Goal: Information Seeking & Learning: Learn about a topic

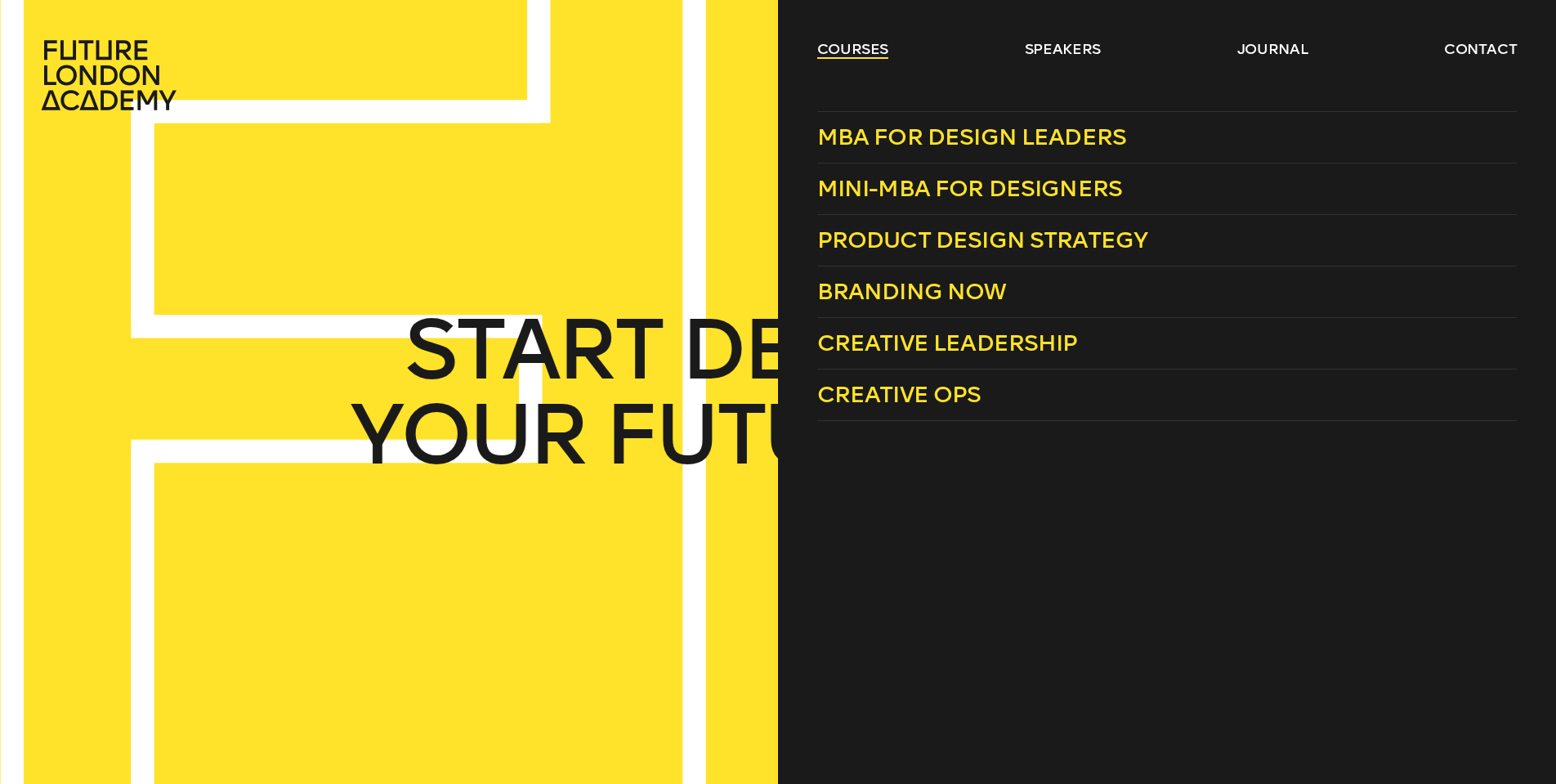
click at [846, 48] on link "courses" at bounding box center [852, 48] width 72 height 20
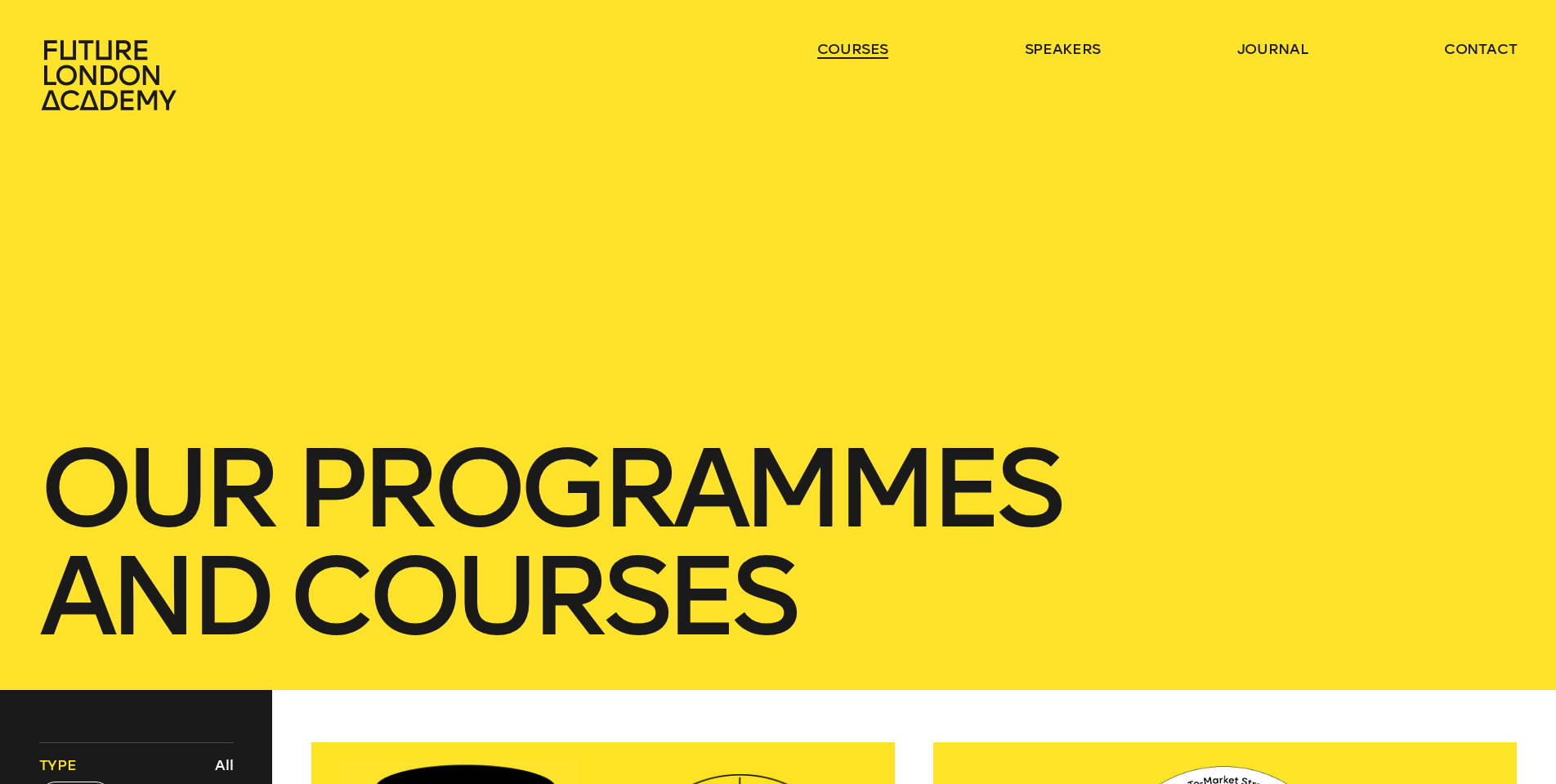
click at [846, 47] on link "courses" at bounding box center [852, 48] width 72 height 20
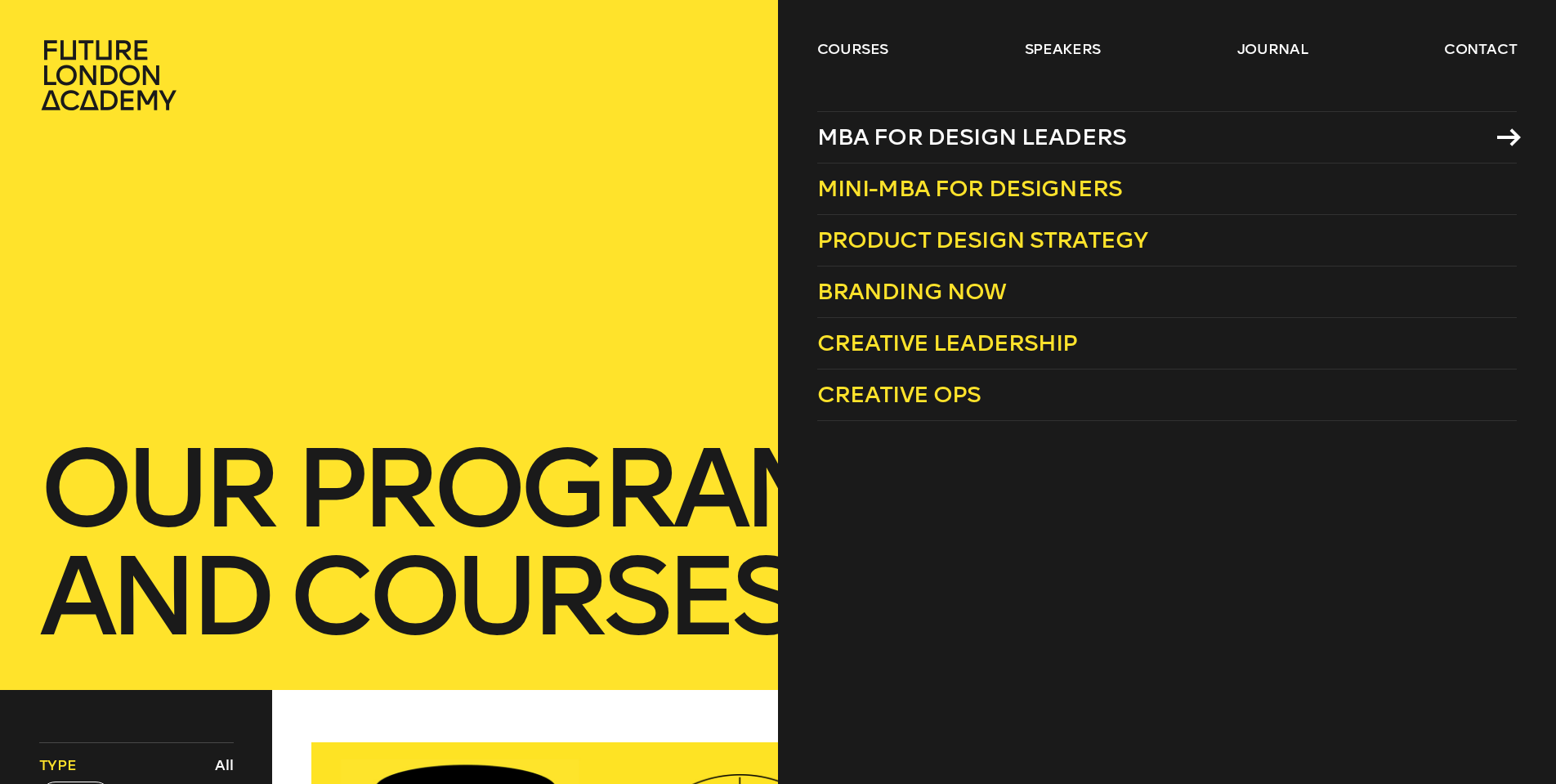
click at [921, 140] on span "MBA for Design Leaders" at bounding box center [971, 136] width 310 height 27
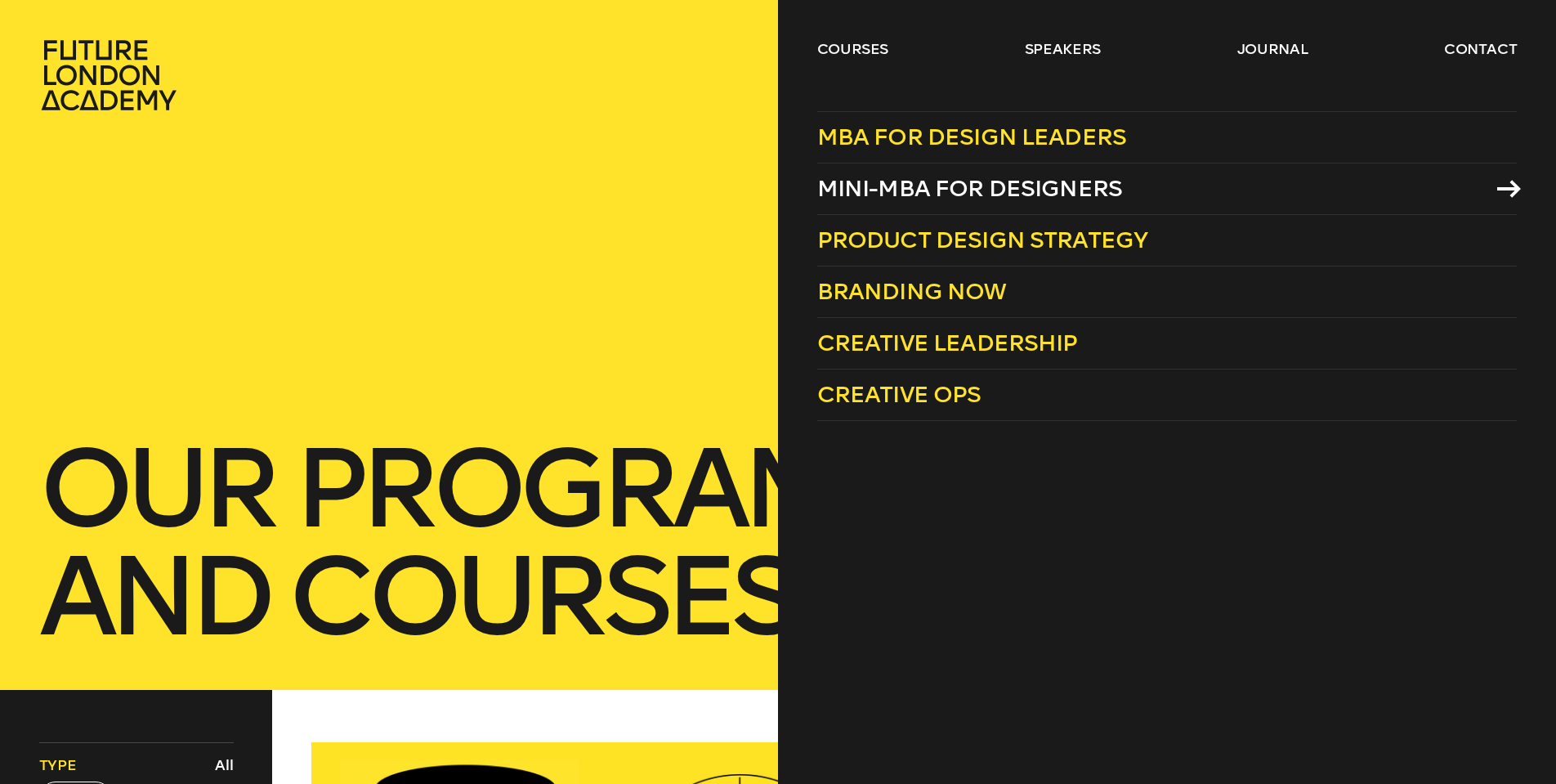
click at [1108, 191] on span "Mini-MBA for Designers" at bounding box center [969, 188] width 305 height 27
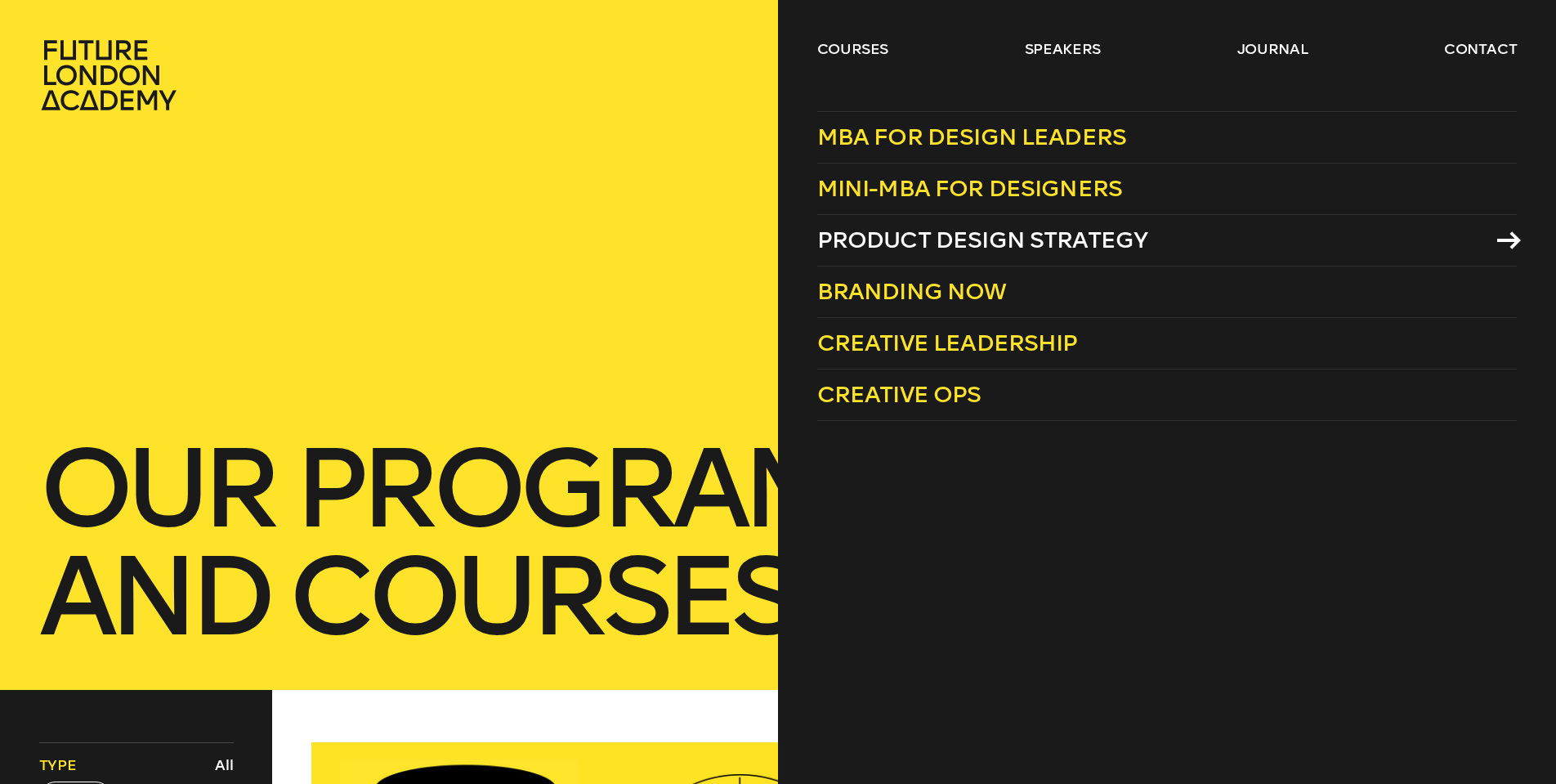
click at [1004, 231] on span "Product Design Strategy" at bounding box center [982, 239] width 331 height 27
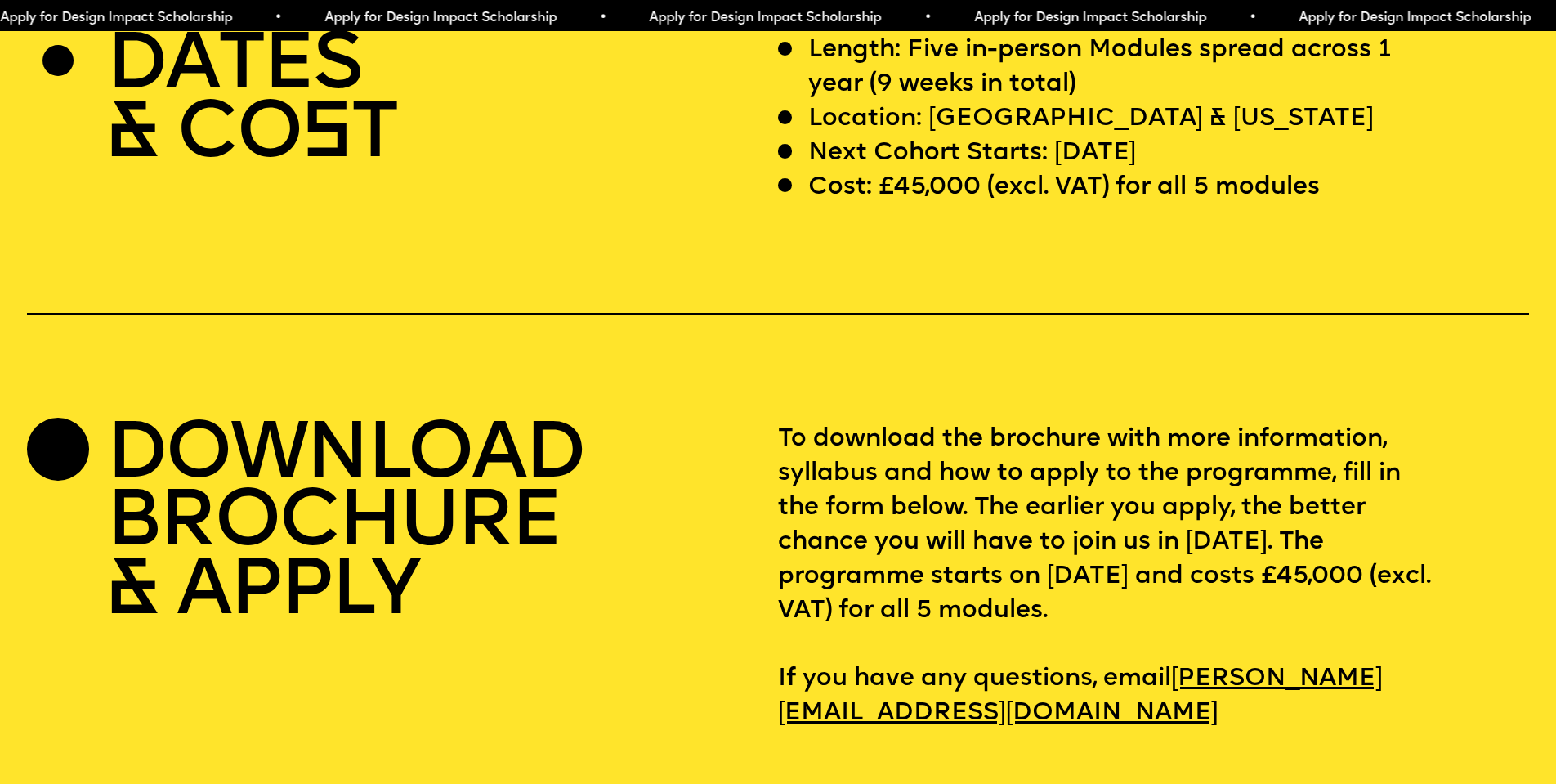
scroll to position [6445, 0]
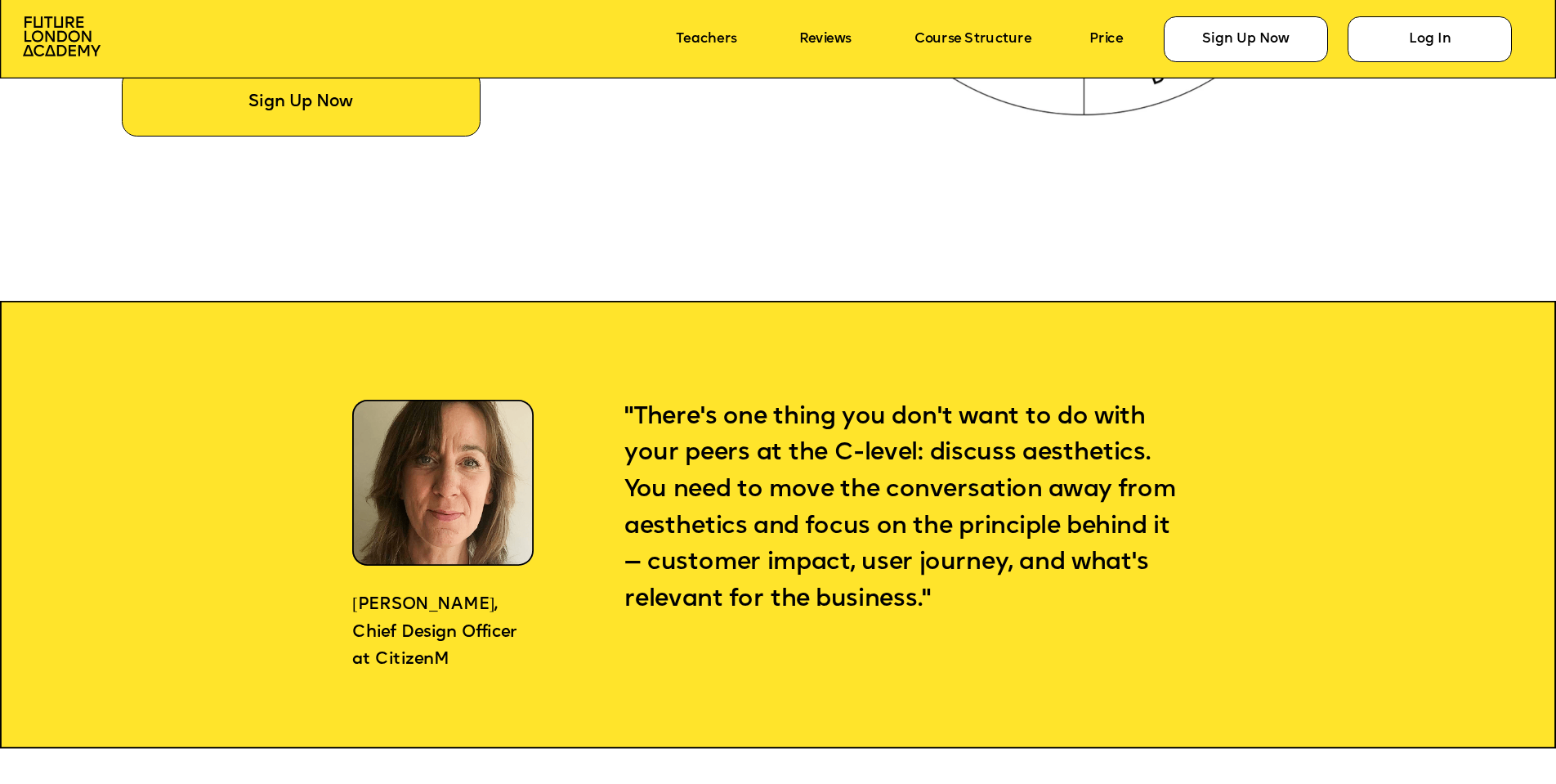
scroll to position [1667, 0]
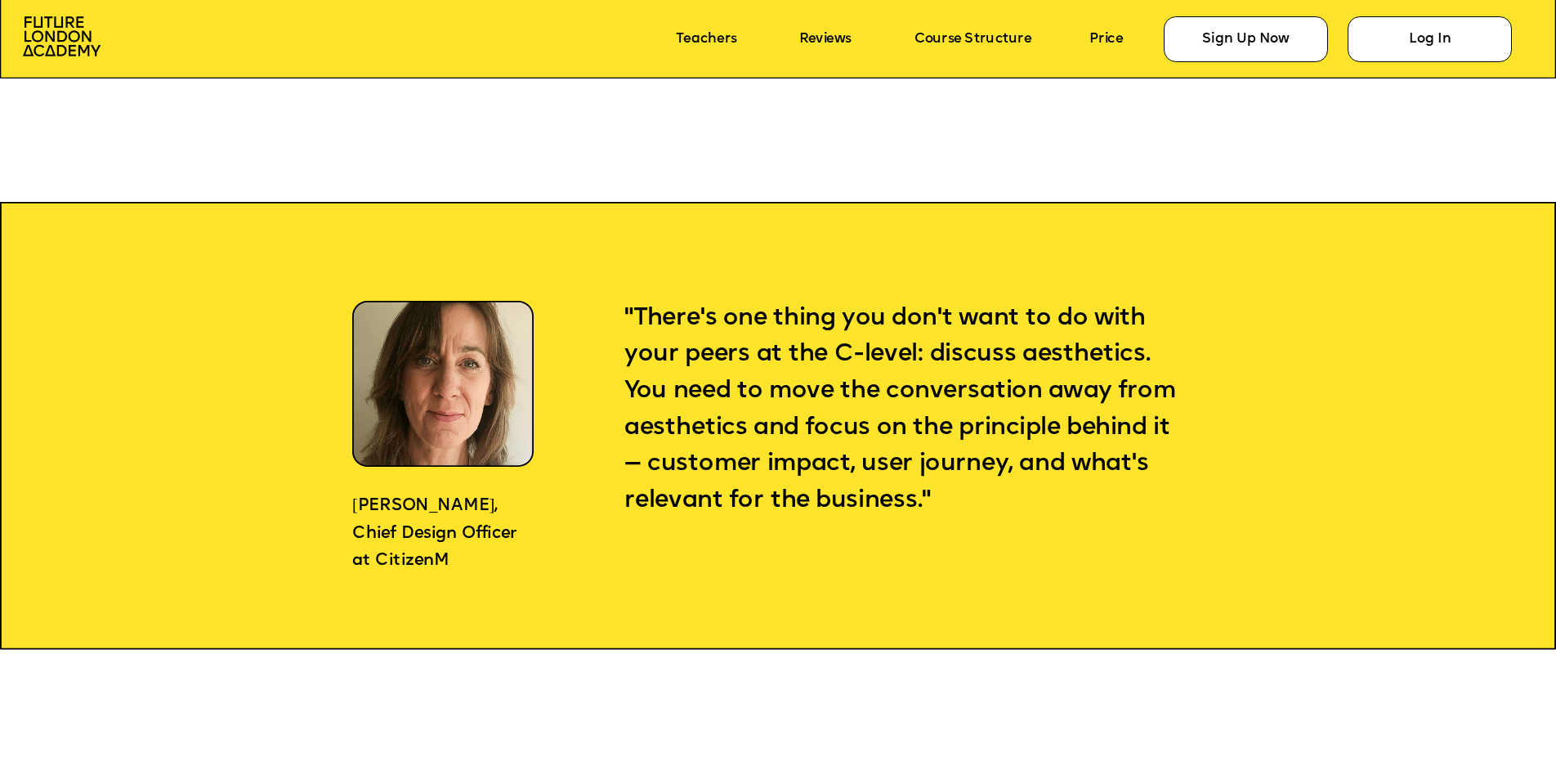
click at [567, 524] on icon at bounding box center [778, 425] width 1556 height 448
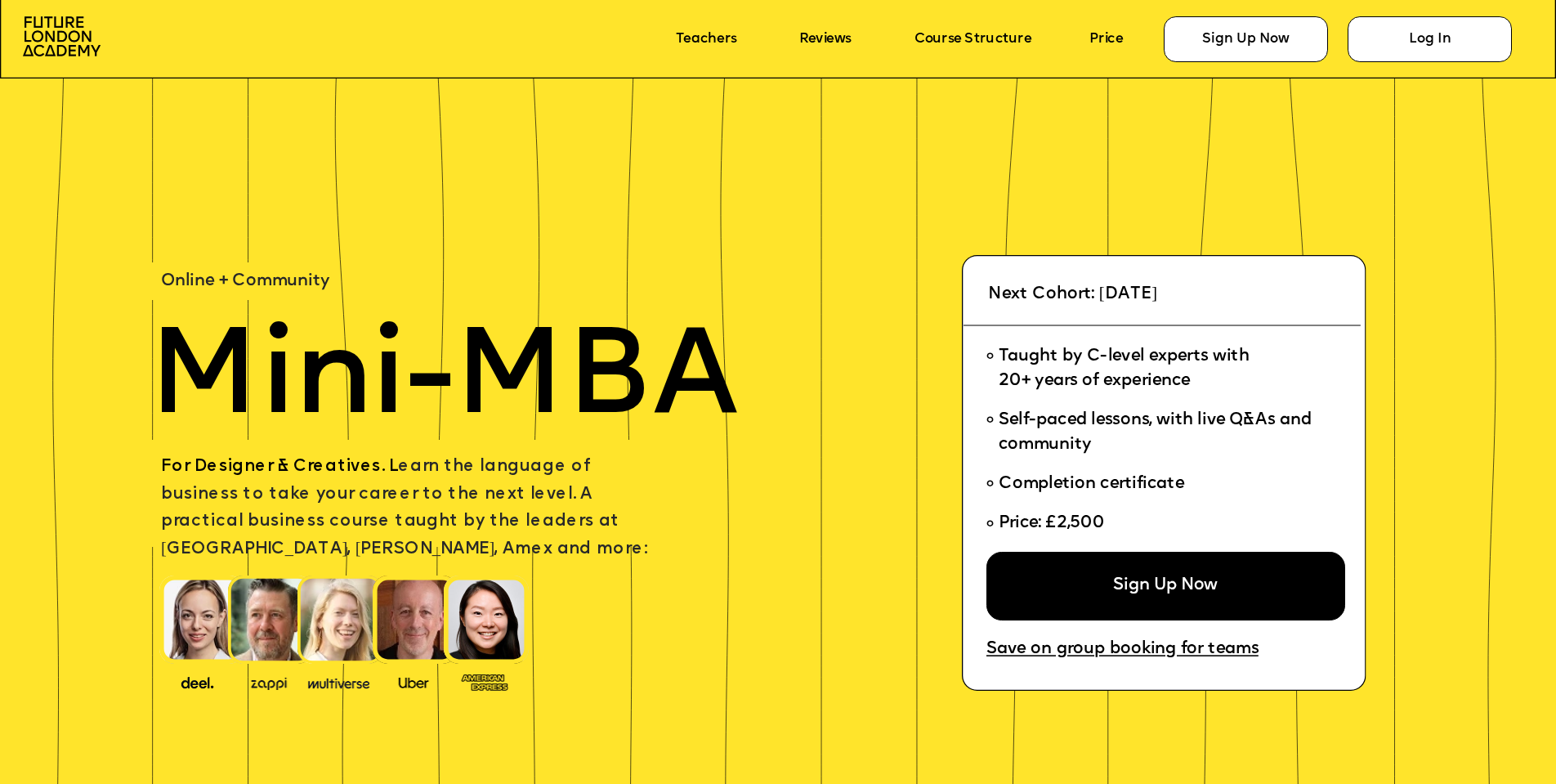
scroll to position [0, 0]
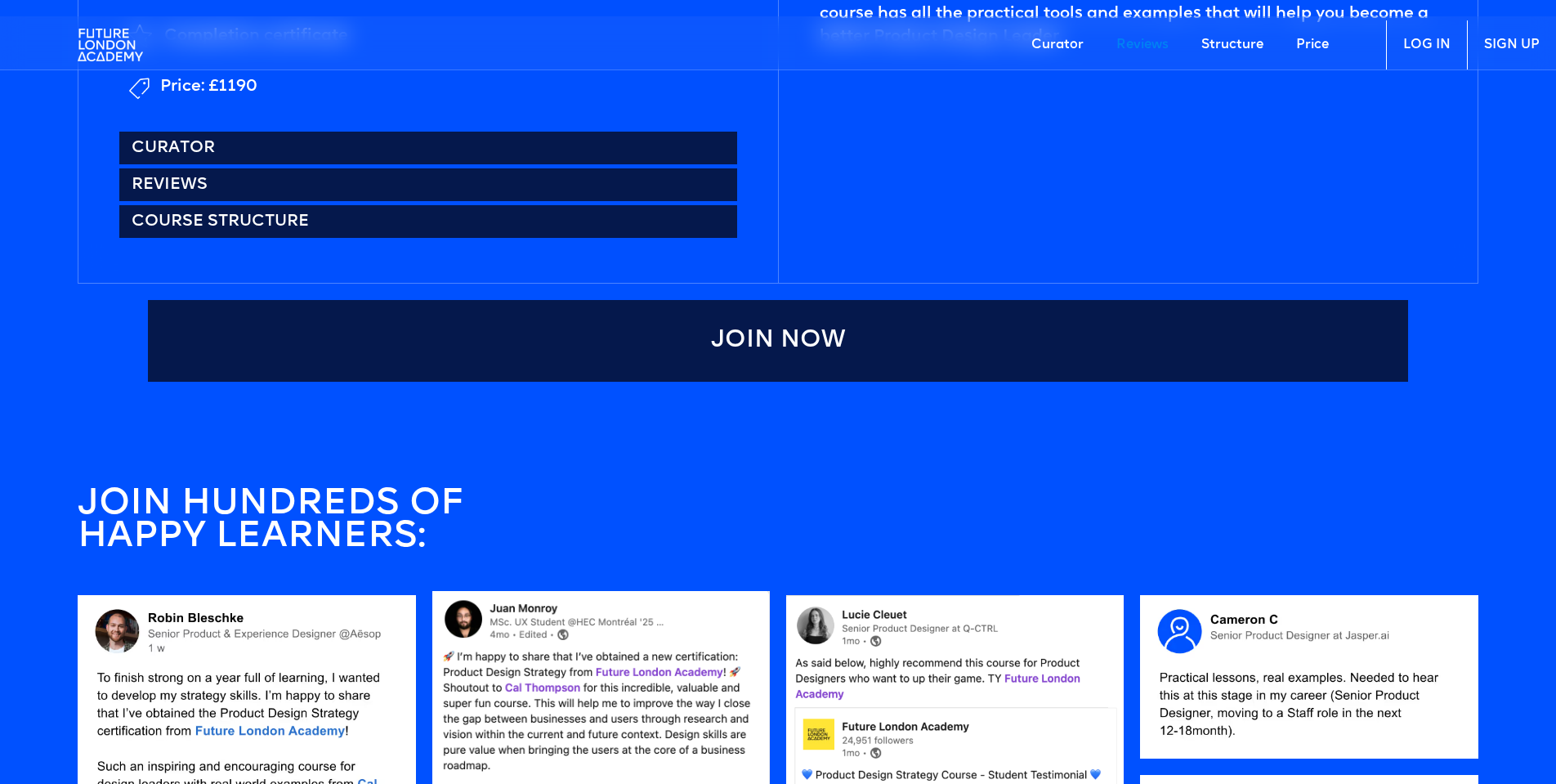
scroll to position [966, 0]
